Goal: Navigation & Orientation: Understand site structure

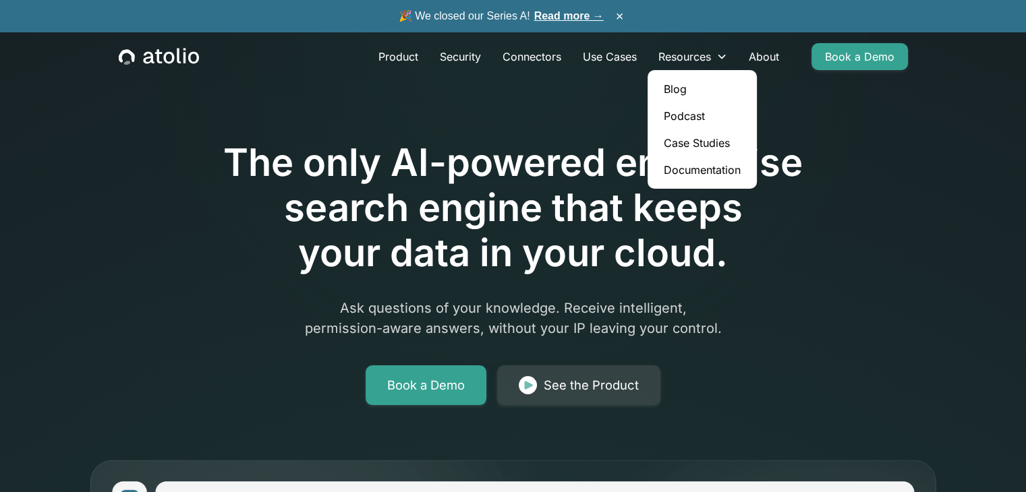
click at [675, 94] on link "Blog" at bounding box center [702, 89] width 98 height 27
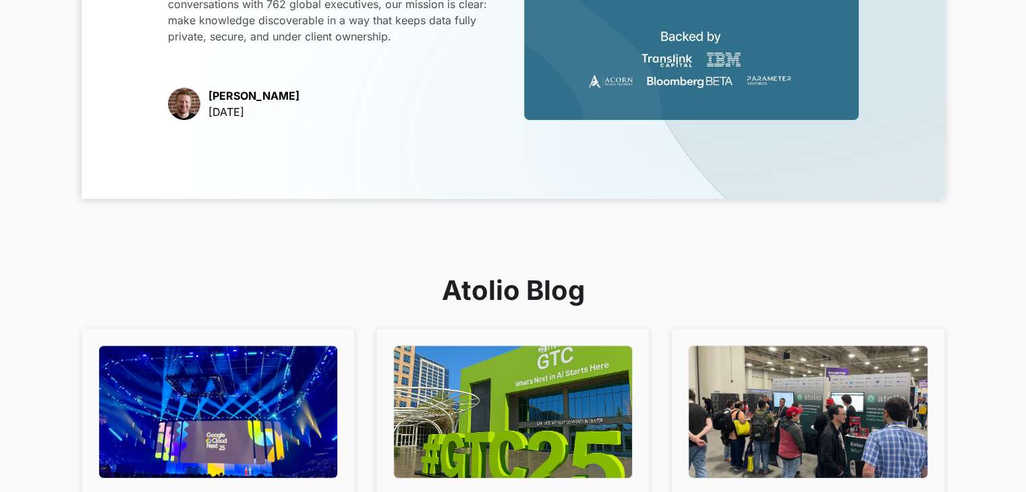
scroll to position [540, 0]
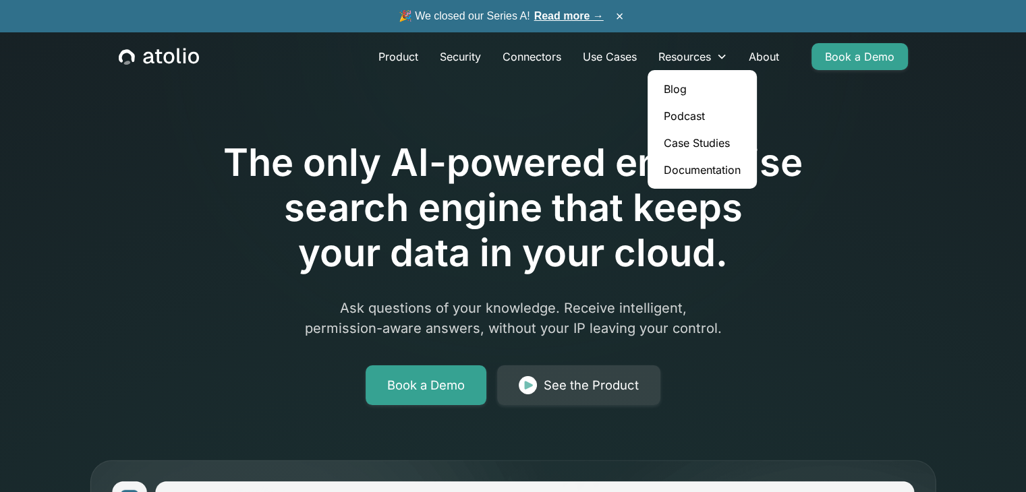
click at [688, 112] on link "Podcast" at bounding box center [702, 116] width 98 height 27
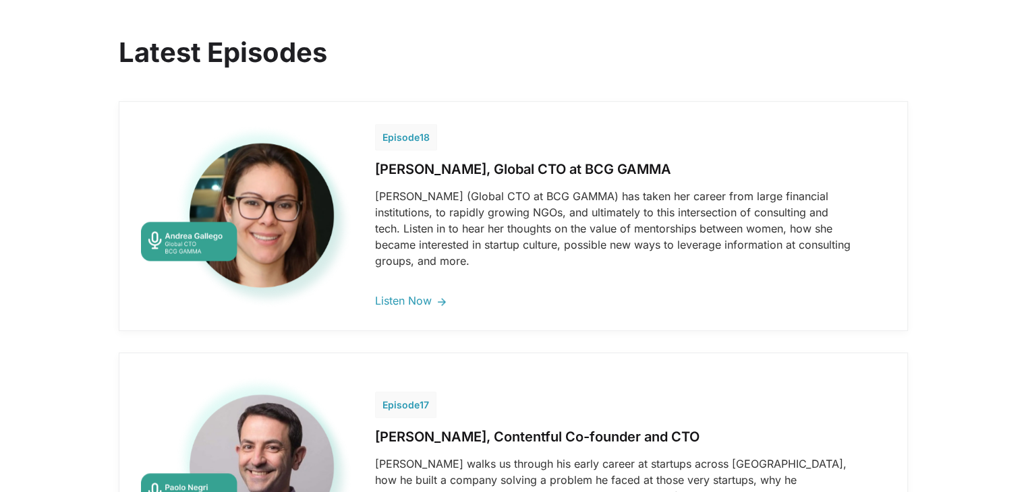
scroll to position [607, 0]
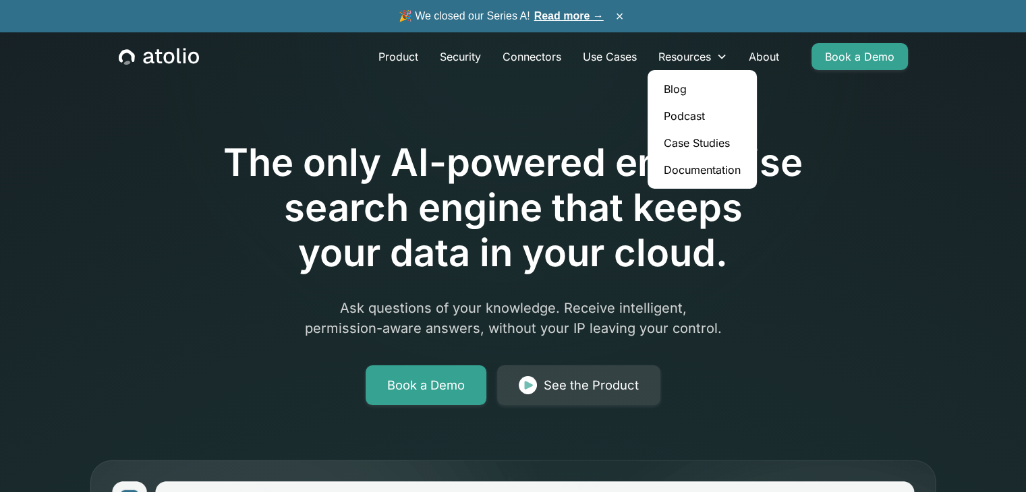
click at [699, 146] on link "Case Studies" at bounding box center [702, 142] width 98 height 27
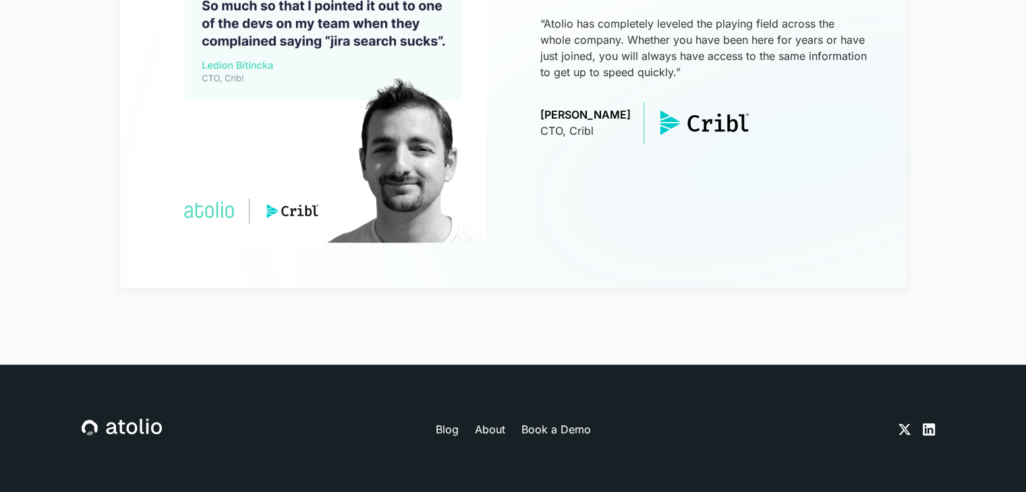
scroll to position [703, 0]
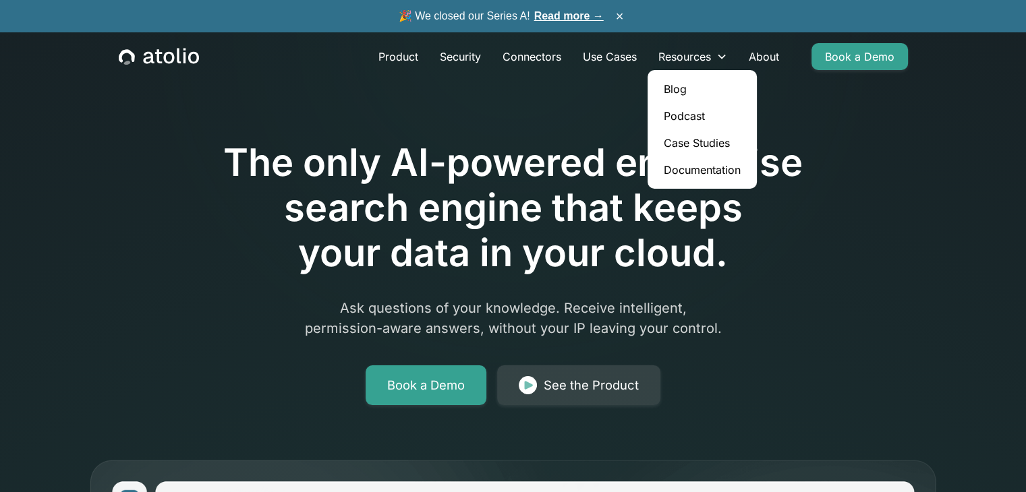
click at [711, 171] on link "Documentation" at bounding box center [702, 169] width 98 height 27
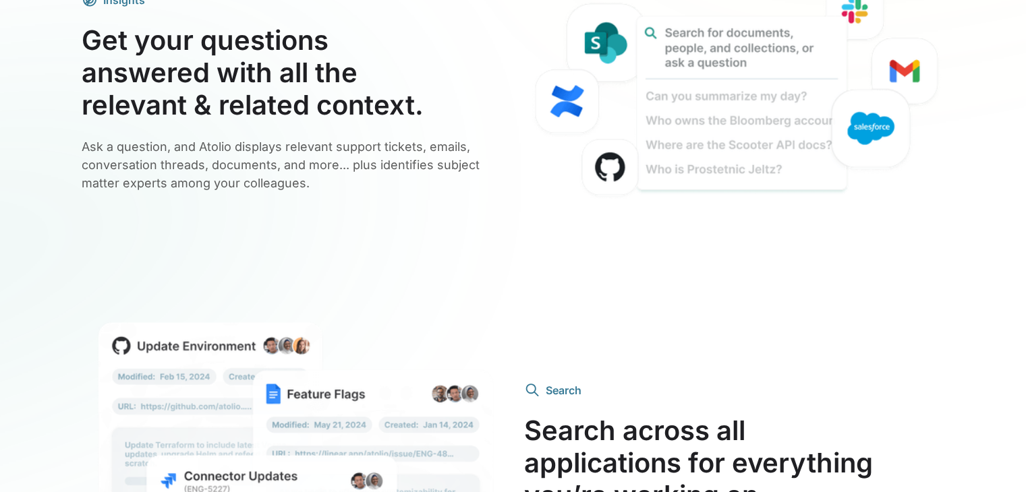
scroll to position [2833, 0]
